Goal: Navigation & Orientation: Find specific page/section

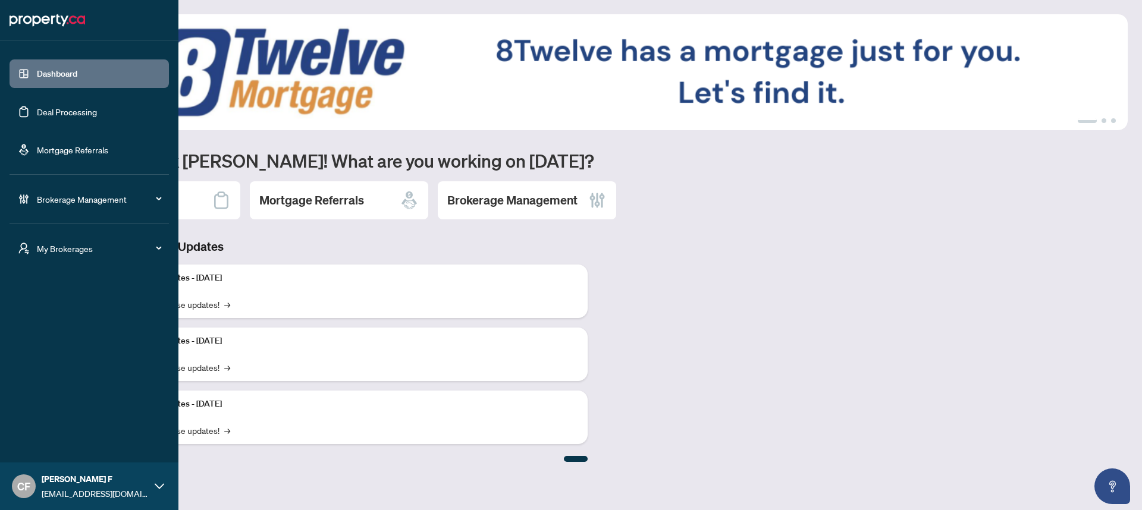
click at [68, 252] on span "My Brokerages" at bounding box center [99, 248] width 124 height 13
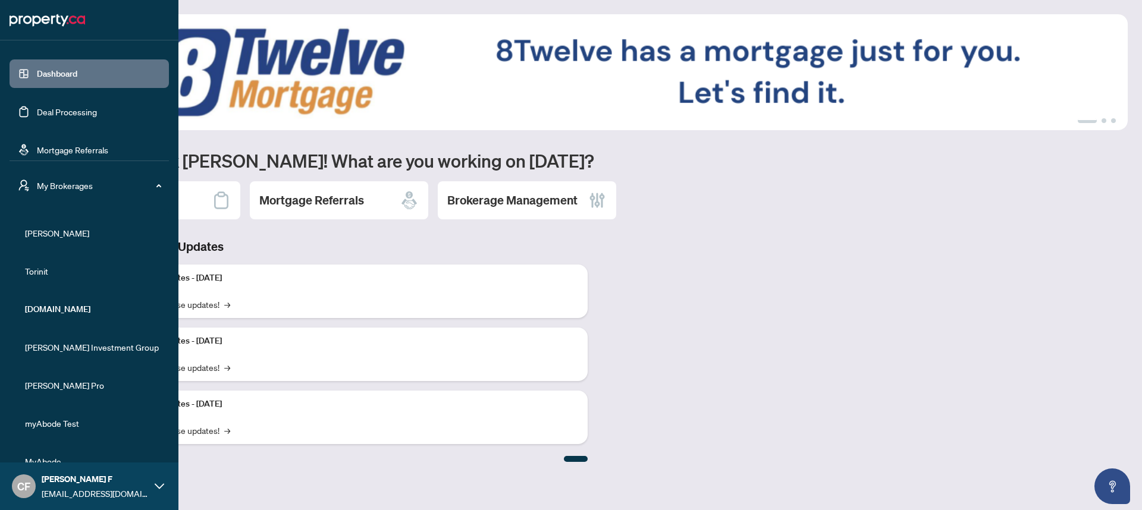
click at [49, 236] on span "RAHR" at bounding box center [93, 233] width 136 height 13
